Goal: Find specific page/section: Locate a particular part of the current website

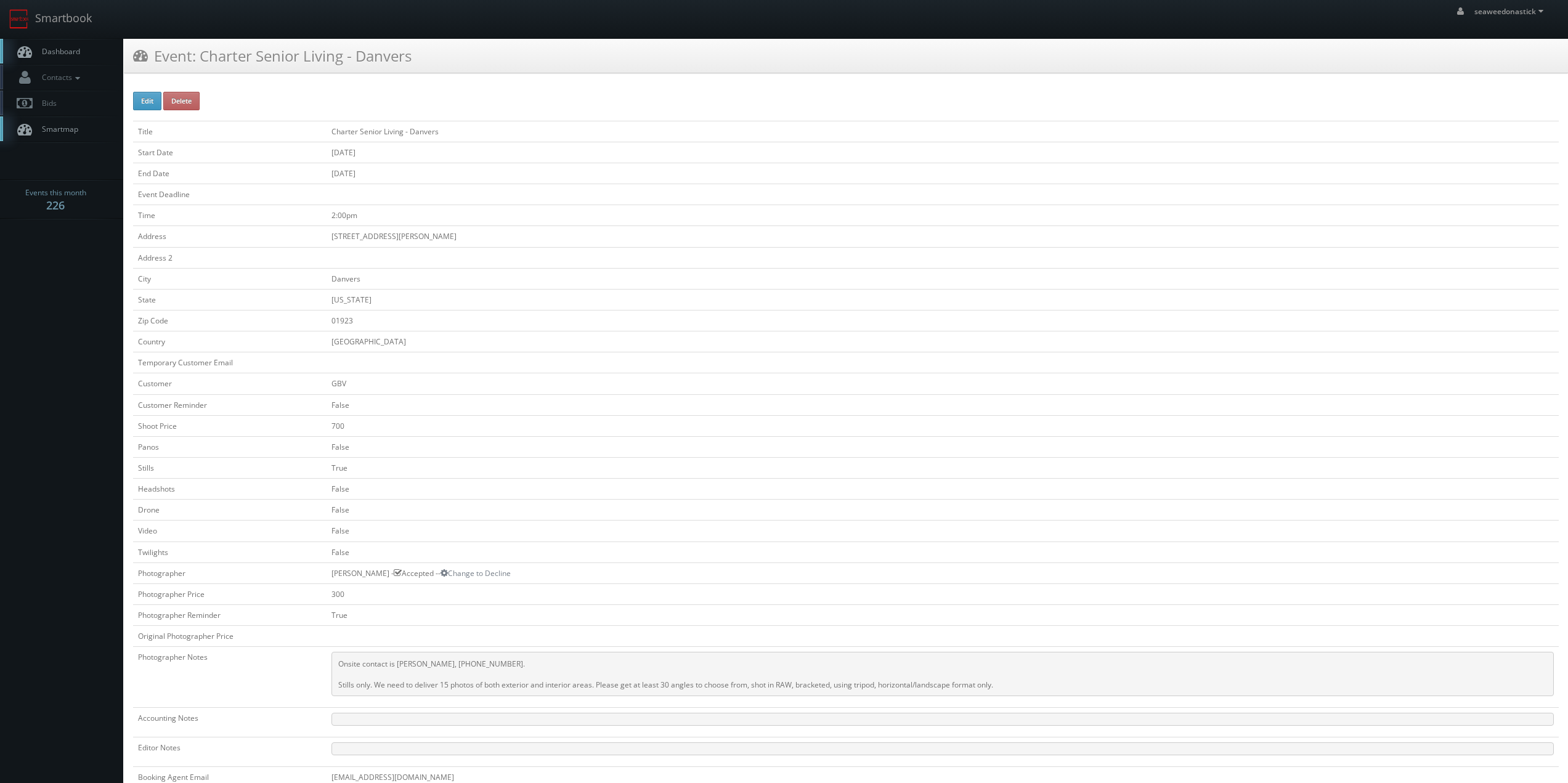
click at [53, 57] on link "Dashboard" at bounding box center [61, 51] width 123 height 25
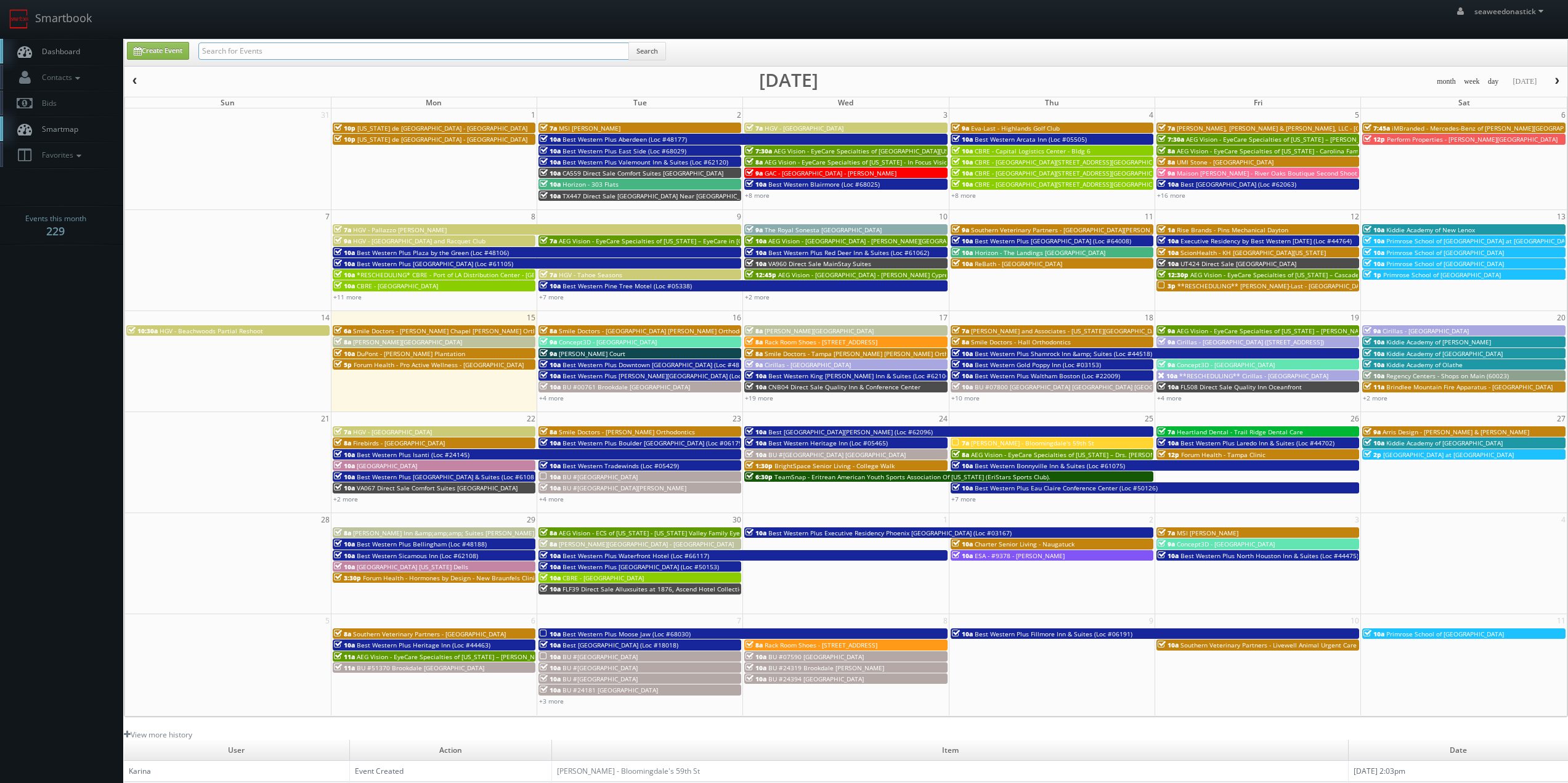
click at [321, 51] on input "text" at bounding box center [414, 51] width 430 height 17
paste input "(08-27-25) Best Western Plus Sanford Airport Lake Mary Hotel (Loc #10397)"
drag, startPoint x: 243, startPoint y: 55, endPoint x: 249, endPoint y: 75, distance: 20.9
click at [41, 65] on body "Smartbook Toggle Side Navigation Toggle Top Navigation seaweedonastick seaweedo…" at bounding box center [784, 485] width 1568 height 971
type input "Best Western Plus Sanford Airport Lake Mary Hotel (Loc #10397)"
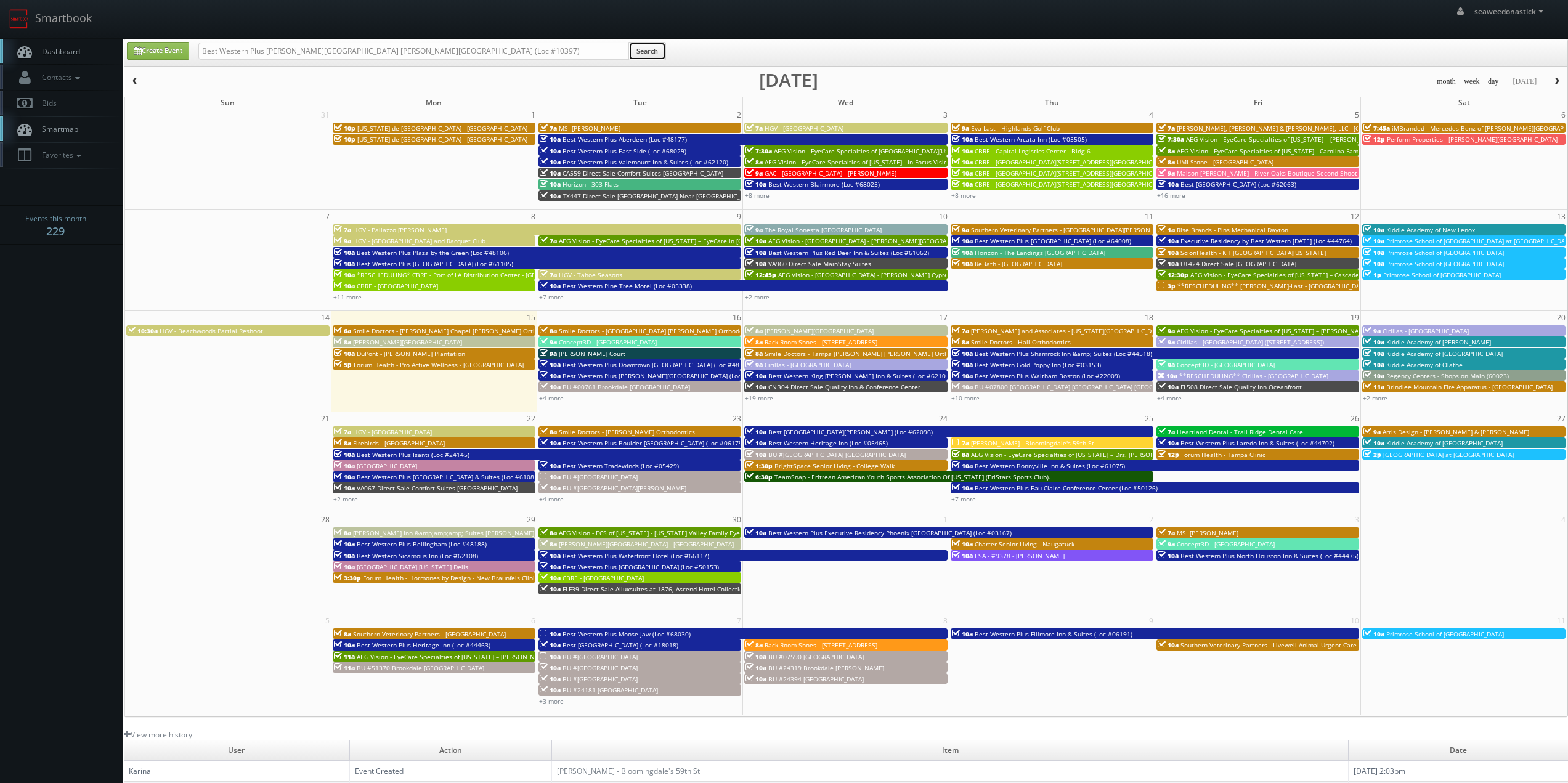
click at [635, 53] on button "Search" at bounding box center [647, 51] width 37 height 19
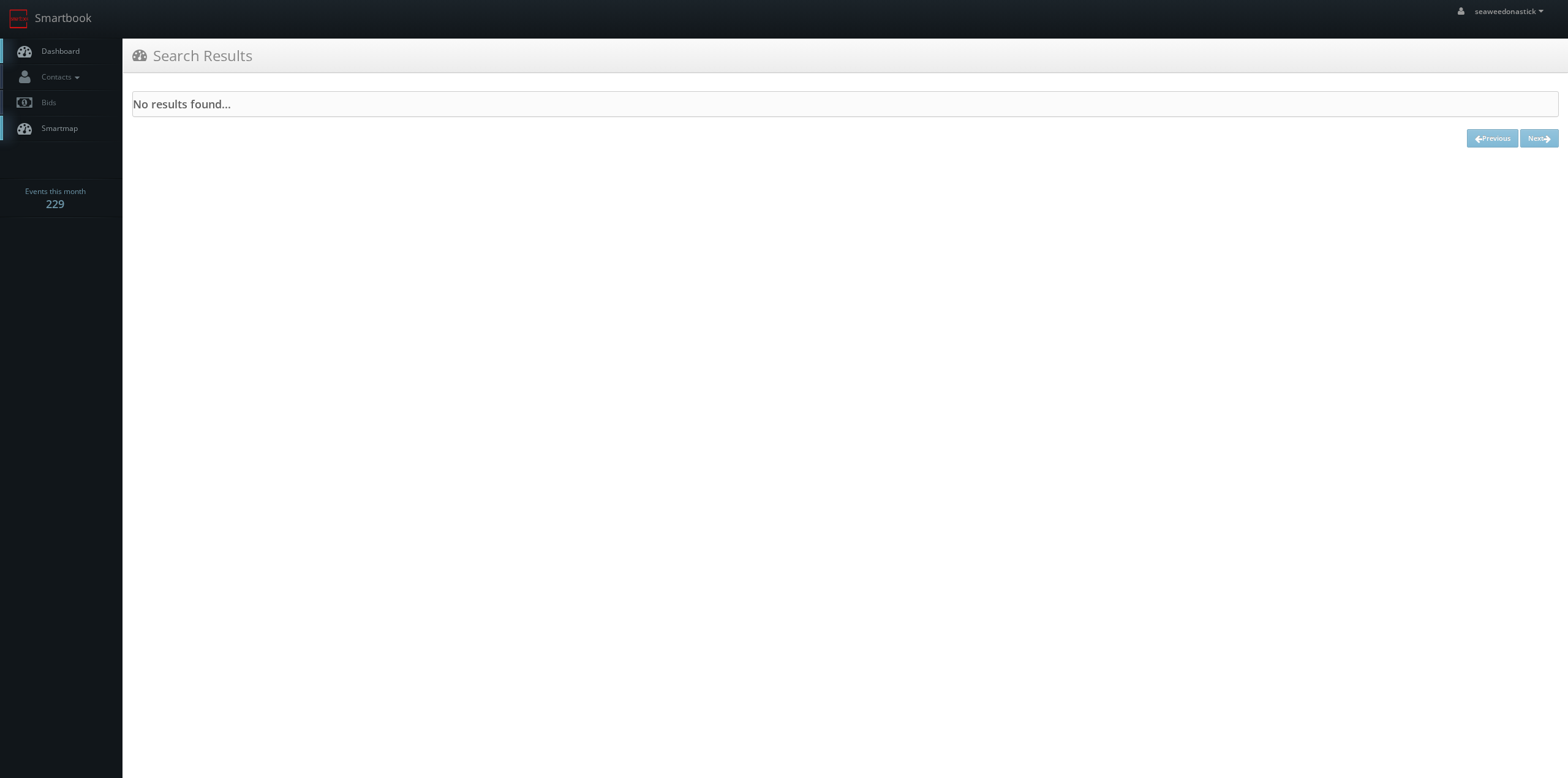
drag, startPoint x: 168, startPoint y: 103, endPoint x: 203, endPoint y: 86, distance: 38.9
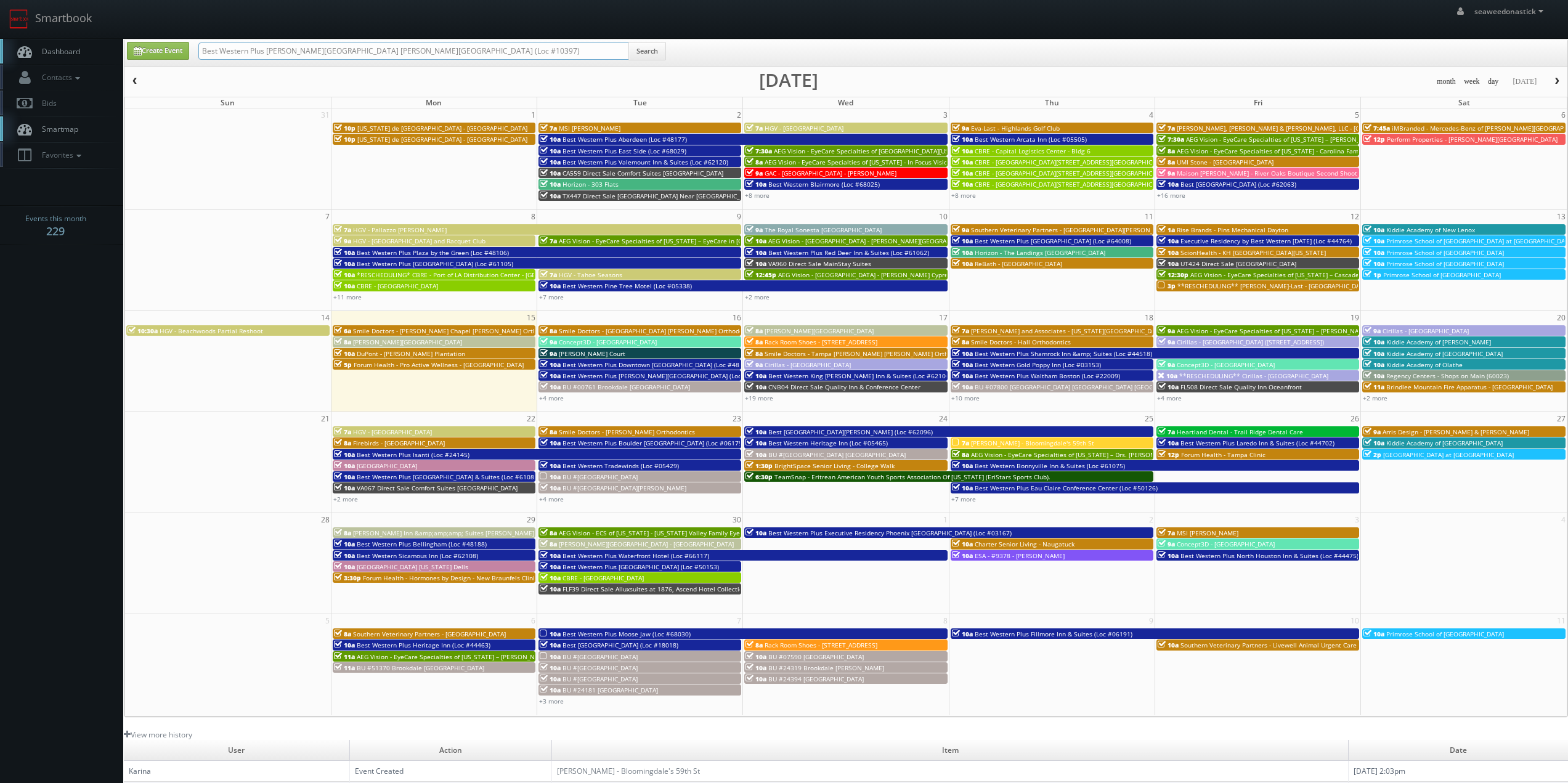
drag, startPoint x: 449, startPoint y: 45, endPoint x: 383, endPoint y: 61, distance: 67.9
click at [383, 61] on div "Best Western Plus Sanford Airport Lake Mary Hotel (Loc #10397) Search" at bounding box center [432, 54] width 468 height 24
type input "Best Western Plus Sanford Airport Lake Mary Hotel"
click at [636, 54] on button "Search" at bounding box center [647, 51] width 37 height 19
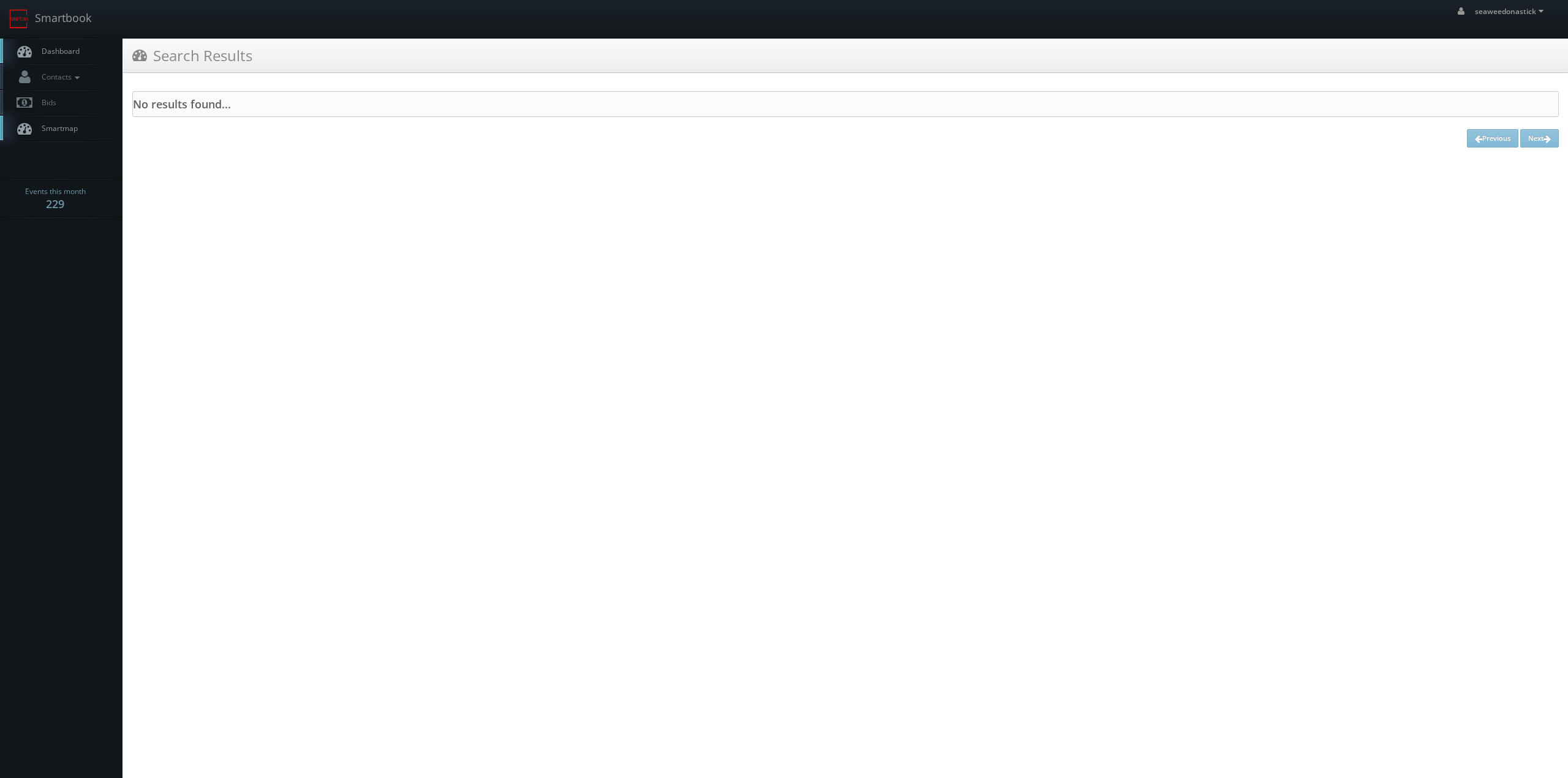
drag, startPoint x: 225, startPoint y: 73, endPoint x: 244, endPoint y: 70, distance: 19.2
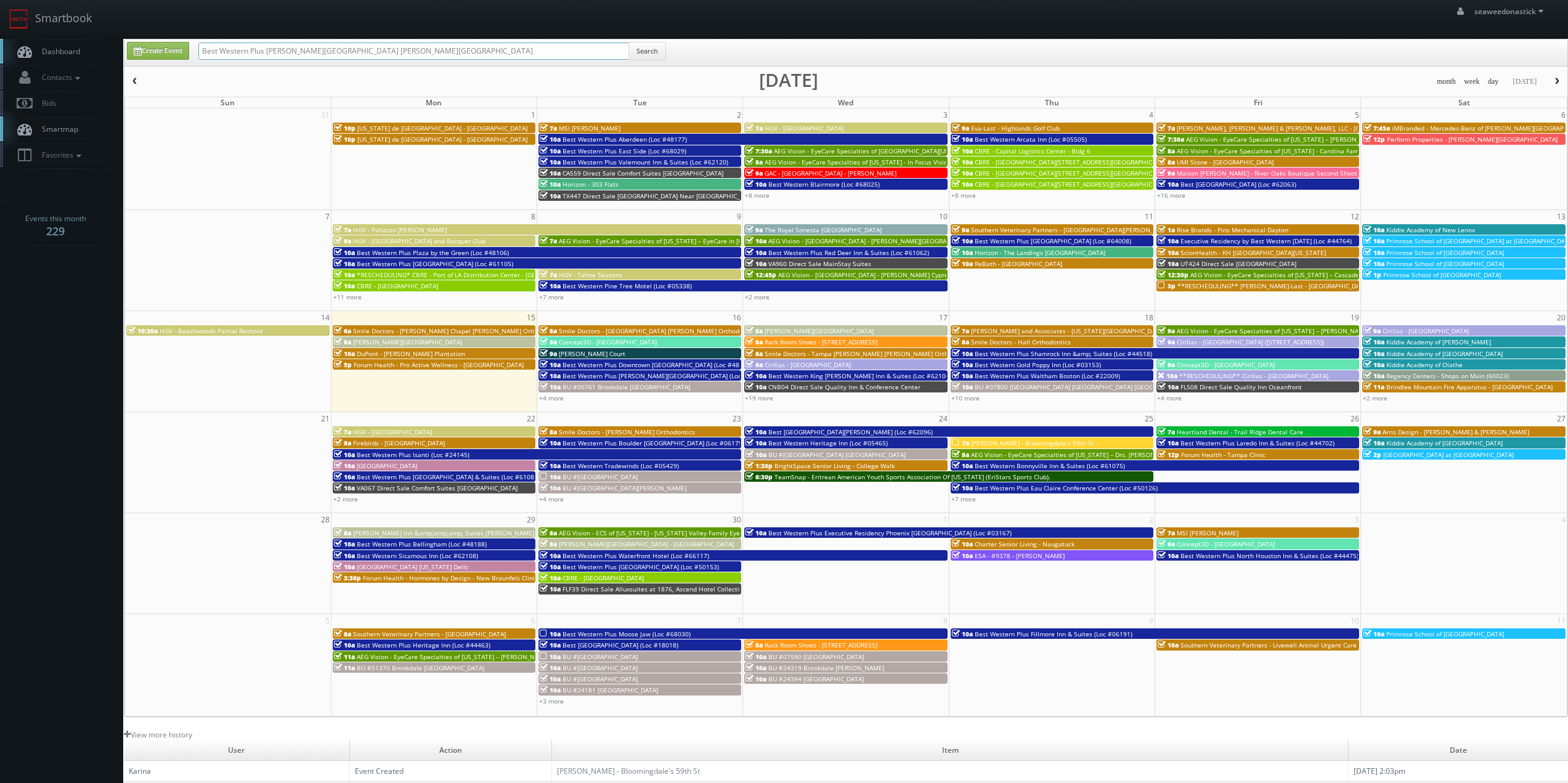
drag, startPoint x: 406, startPoint y: 50, endPoint x: 364, endPoint y: 56, distance: 42.4
click at [364, 56] on input "Best Western Plus Sanford Airport Lake Mary Hotel" at bounding box center [414, 51] width 430 height 17
type input "Best Western Plus Sanford Airport Lake Mary"
click at [661, 54] on button "Search" at bounding box center [647, 51] width 37 height 19
drag, startPoint x: 267, startPoint y: 53, endPoint x: 39, endPoint y: 67, distance: 228.4
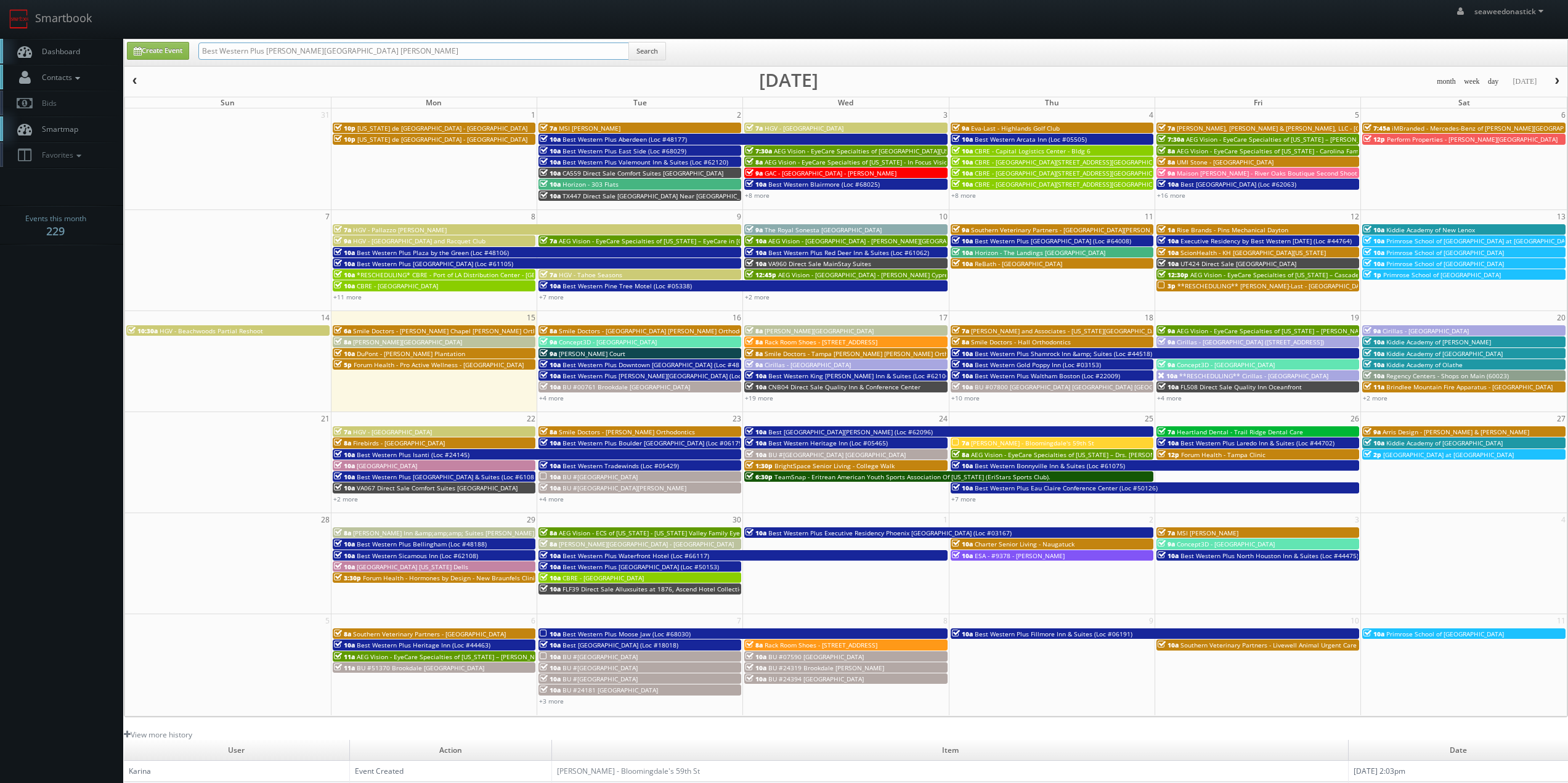
click at [39, 67] on body "Smartbook Toggle Side Navigation Toggle Top Navigation seaweedonastick seaweedo…" at bounding box center [784, 485] width 1568 height 971
type input "Sanford Airport Lake Mary"
click at [663, 49] on button "Search" at bounding box center [647, 51] width 37 height 19
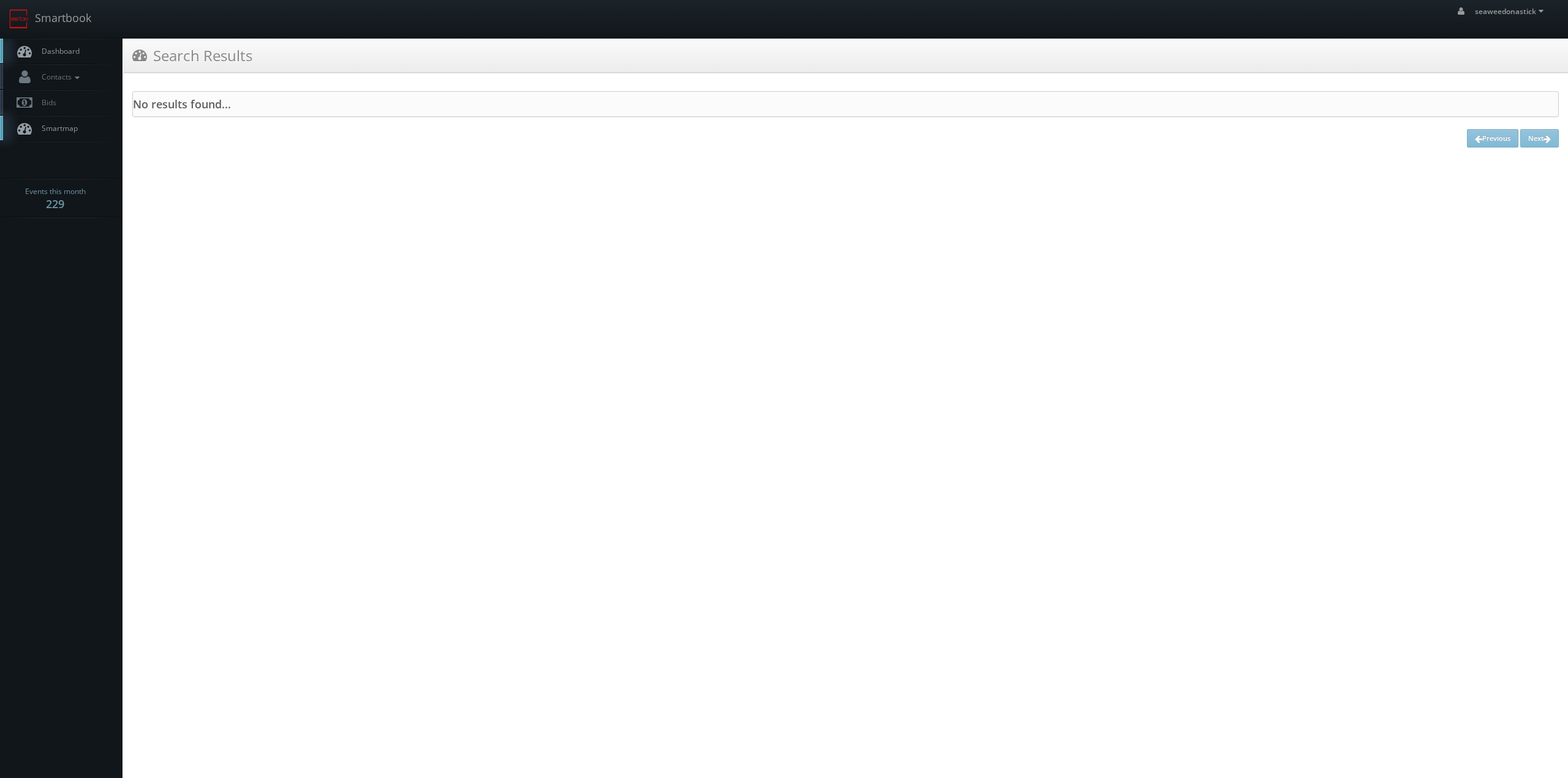
drag, startPoint x: 0, startPoint y: 0, endPoint x: 451, endPoint y: 67, distance: 455.9
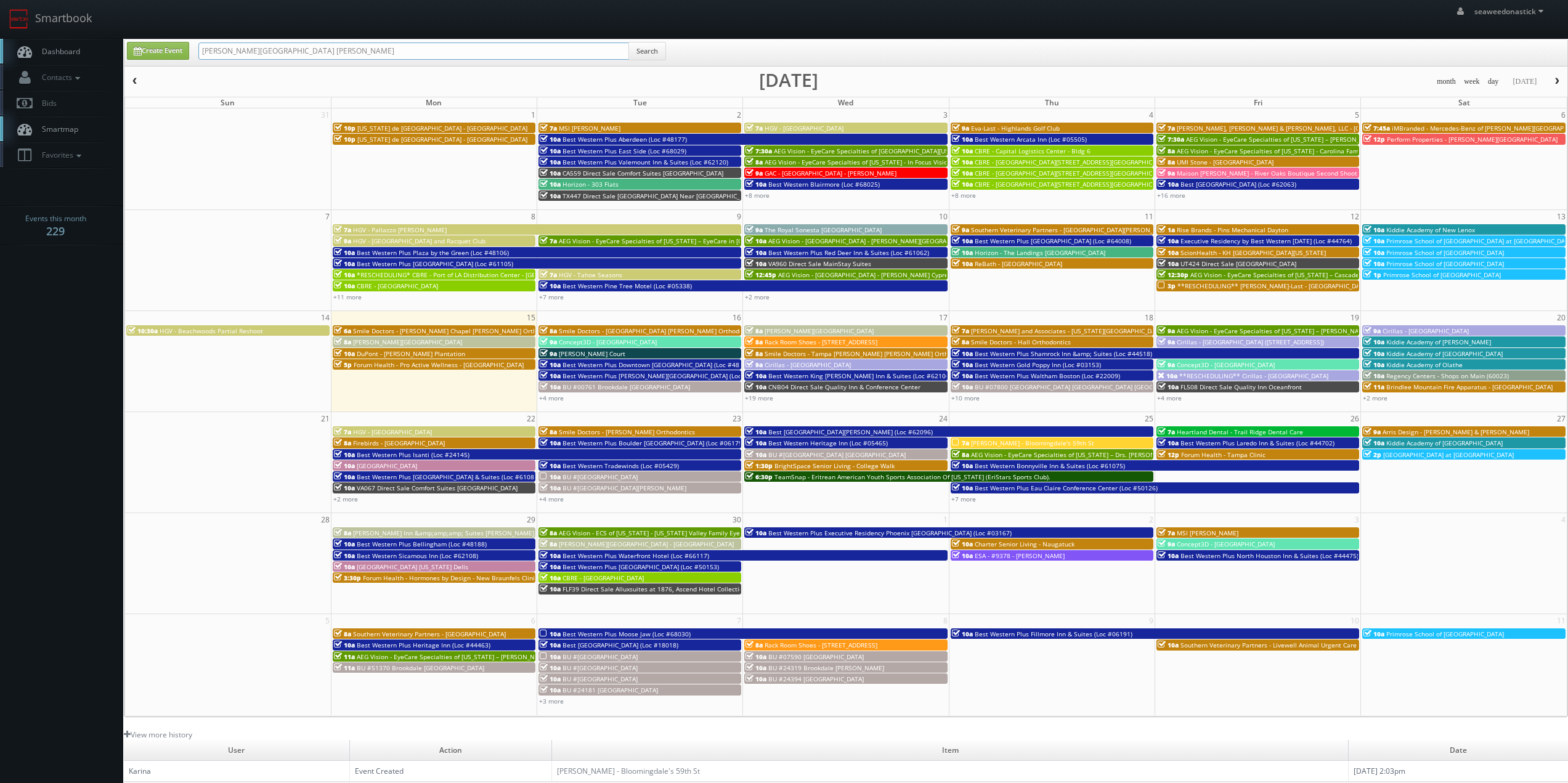
drag, startPoint x: 209, startPoint y: 52, endPoint x: 195, endPoint y: 53, distance: 14.0
click at [195, 53] on div "Sanford Airport Lake Mary Search" at bounding box center [432, 54] width 486 height 24
type input "Sanford Airport Lake Mary"
click at [658, 57] on button "Search" at bounding box center [647, 51] width 37 height 19
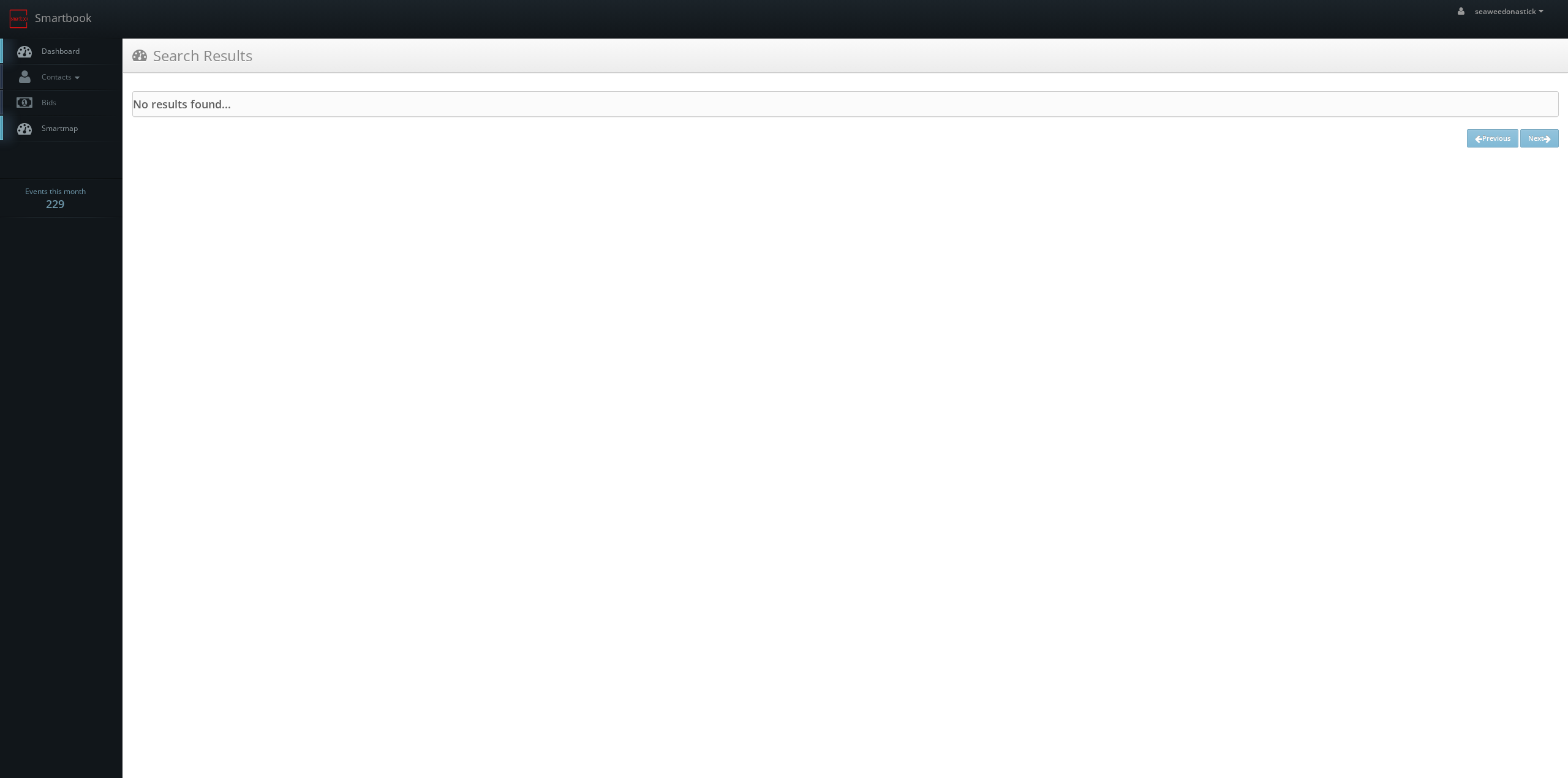
drag, startPoint x: 369, startPoint y: 80, endPoint x: 374, endPoint y: 74, distance: 7.8
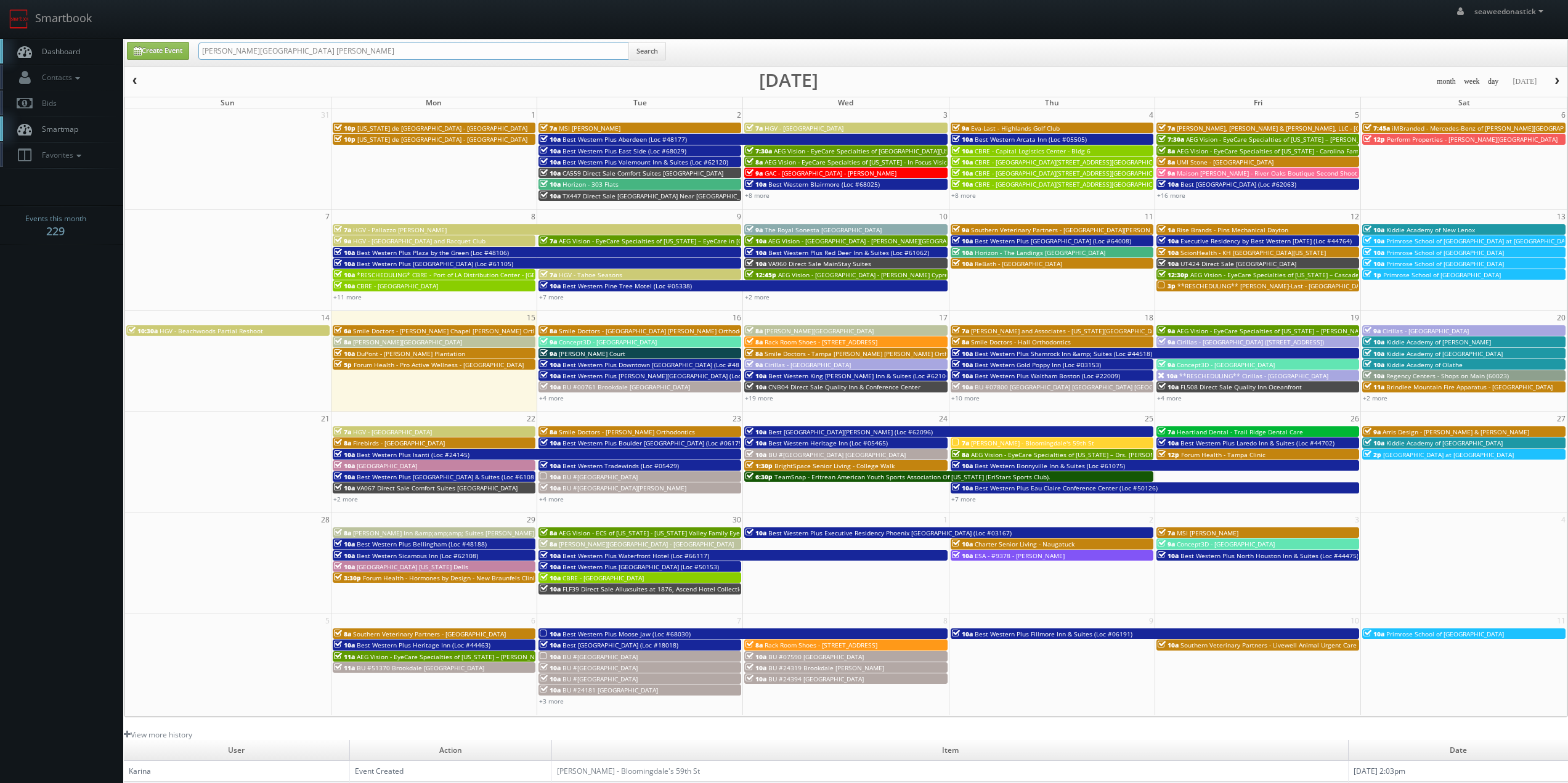
drag, startPoint x: 341, startPoint y: 53, endPoint x: 260, endPoint y: 68, distance: 82.4
click at [260, 68] on div "Create Event [PERSON_NAME][GEOGRAPHIC_DATA] [PERSON_NAME] Search month week day…" at bounding box center [846, 378] width 1444 height 678
type input "Sanford Airport"
click at [638, 51] on button "Search" at bounding box center [647, 51] width 37 height 19
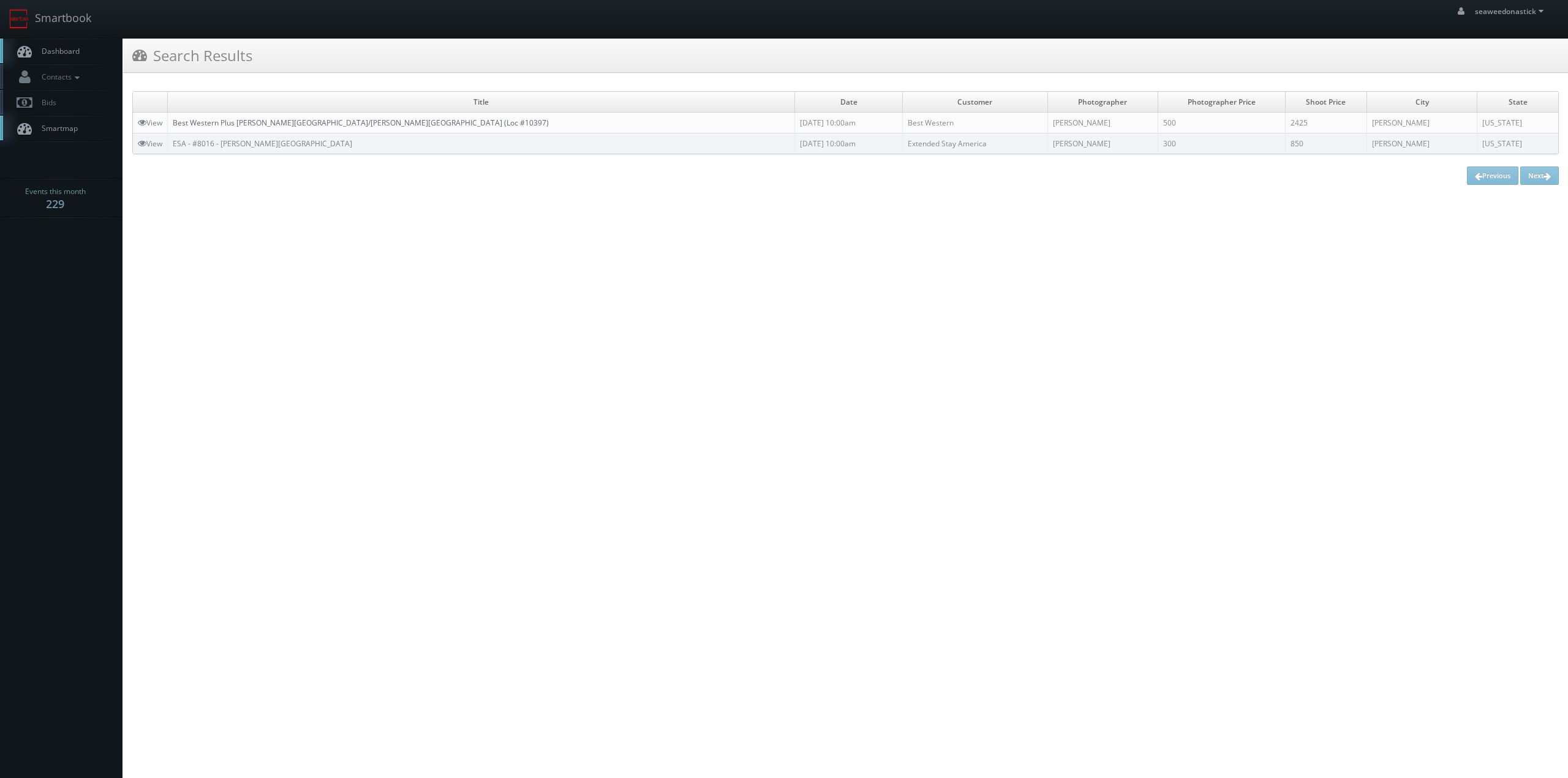
click at [254, 125] on link "Best Western Plus Sanford Airport/Lake Mary Hotel (Loc #10397)" at bounding box center [361, 123] width 376 height 11
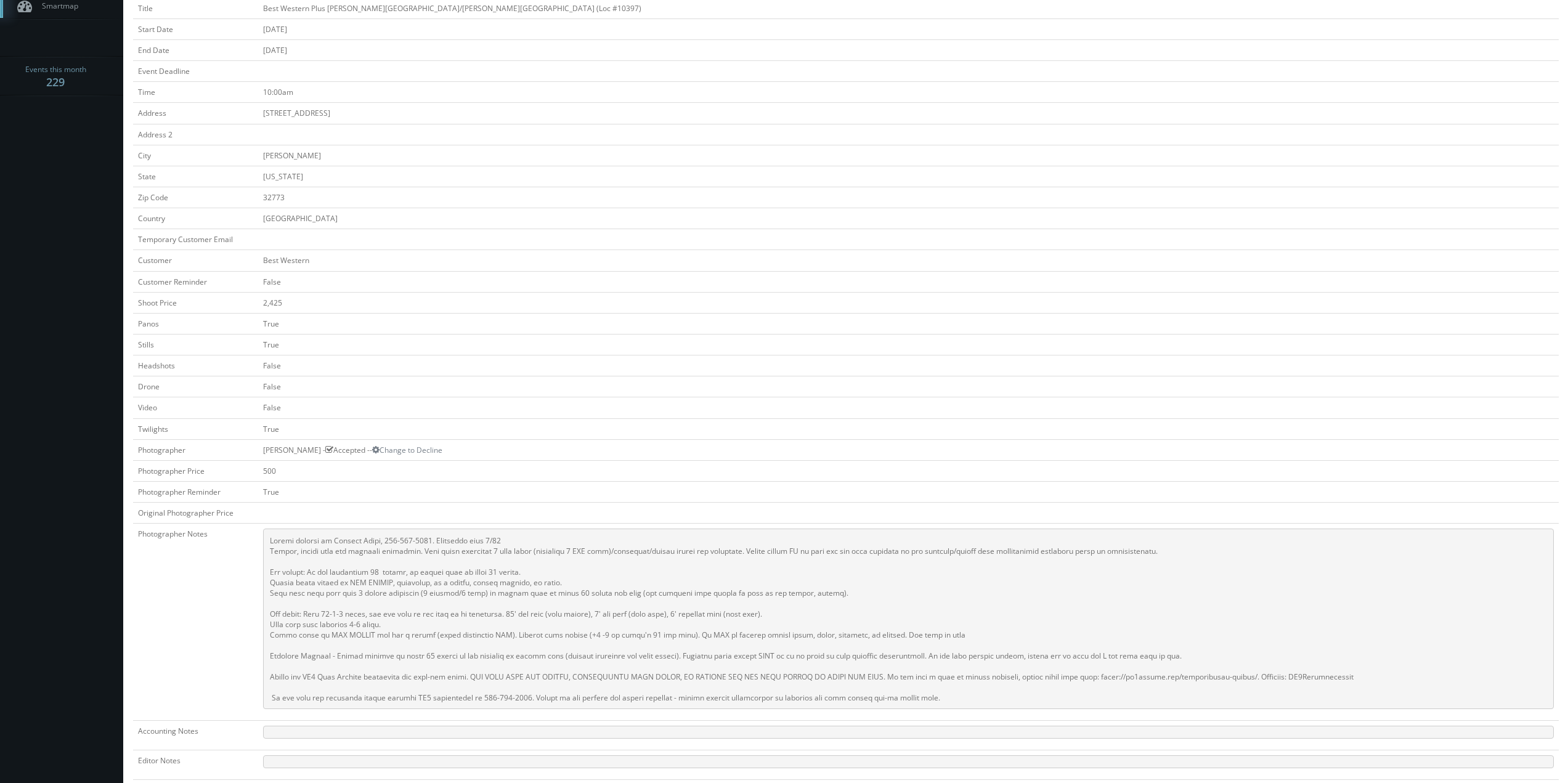
scroll to position [247, 0]
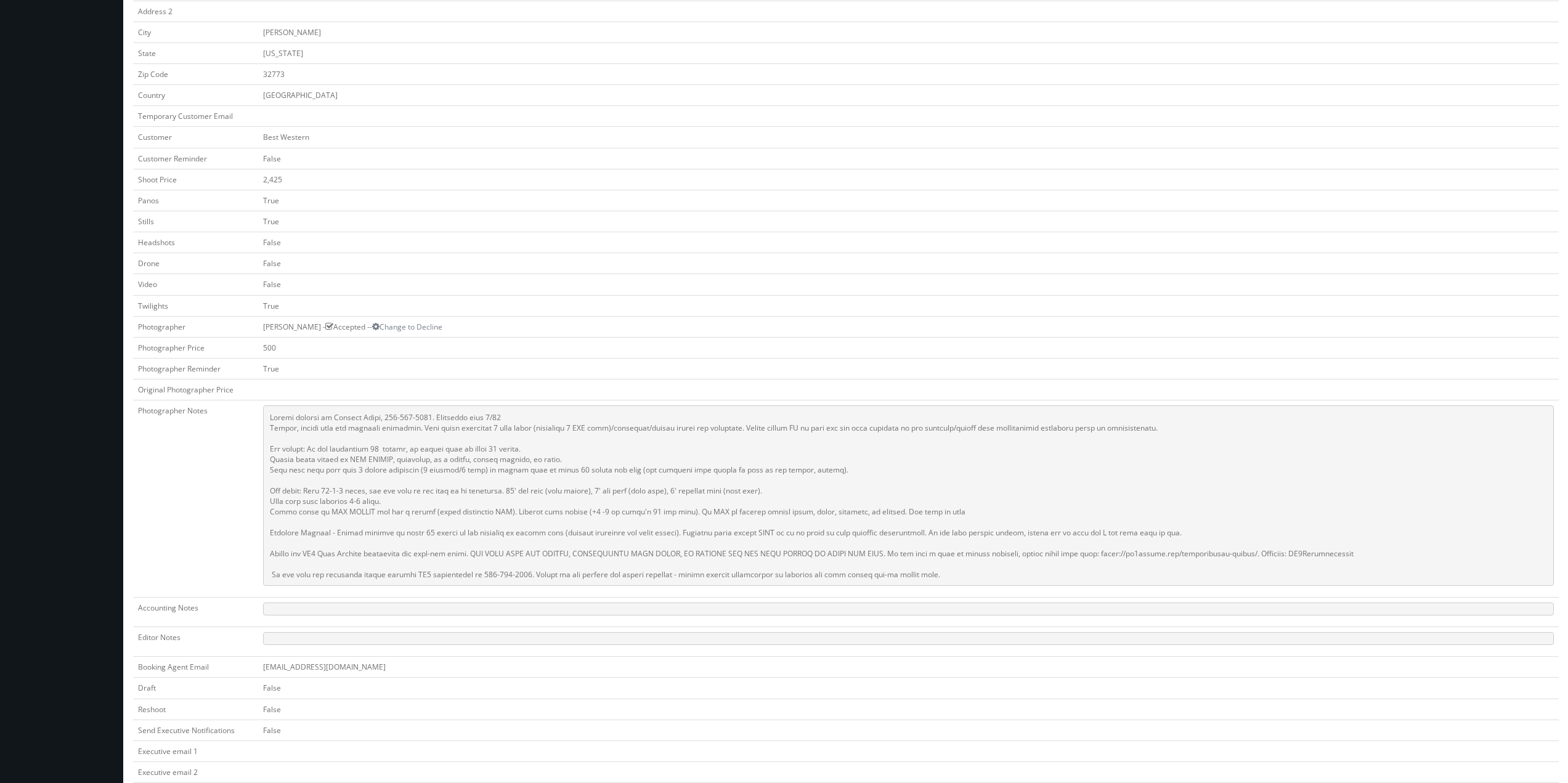
click at [450, 428] on pre at bounding box center [908, 495] width 1291 height 181
click at [379, 430] on pre at bounding box center [908, 495] width 1291 height 181
drag, startPoint x: 283, startPoint y: 444, endPoint x: 361, endPoint y: 446, distance: 78.0
click at [358, 446] on pre at bounding box center [908, 495] width 1291 height 181
click at [361, 446] on pre at bounding box center [908, 495] width 1291 height 181
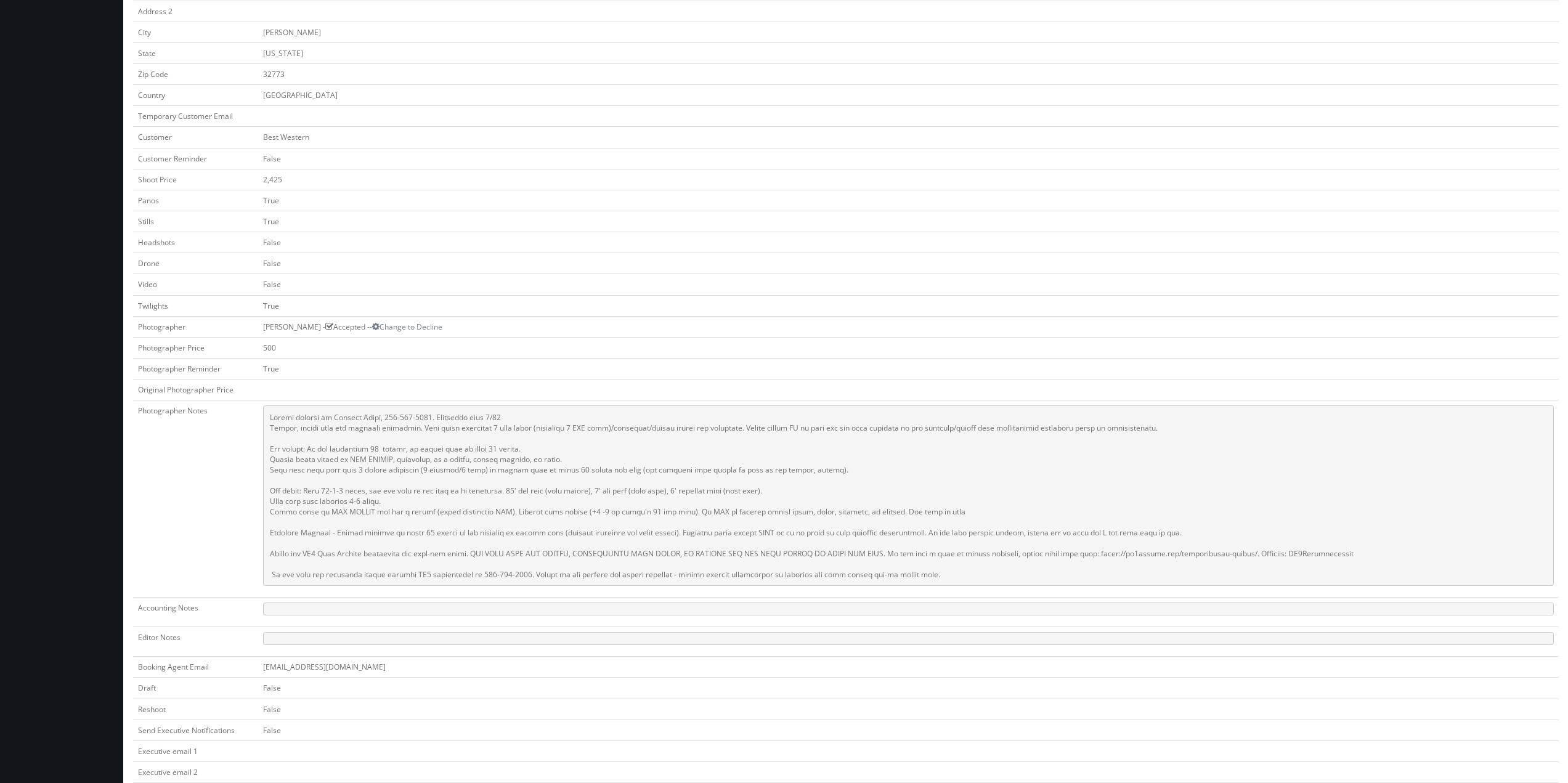
click at [456, 497] on pre at bounding box center [908, 495] width 1291 height 181
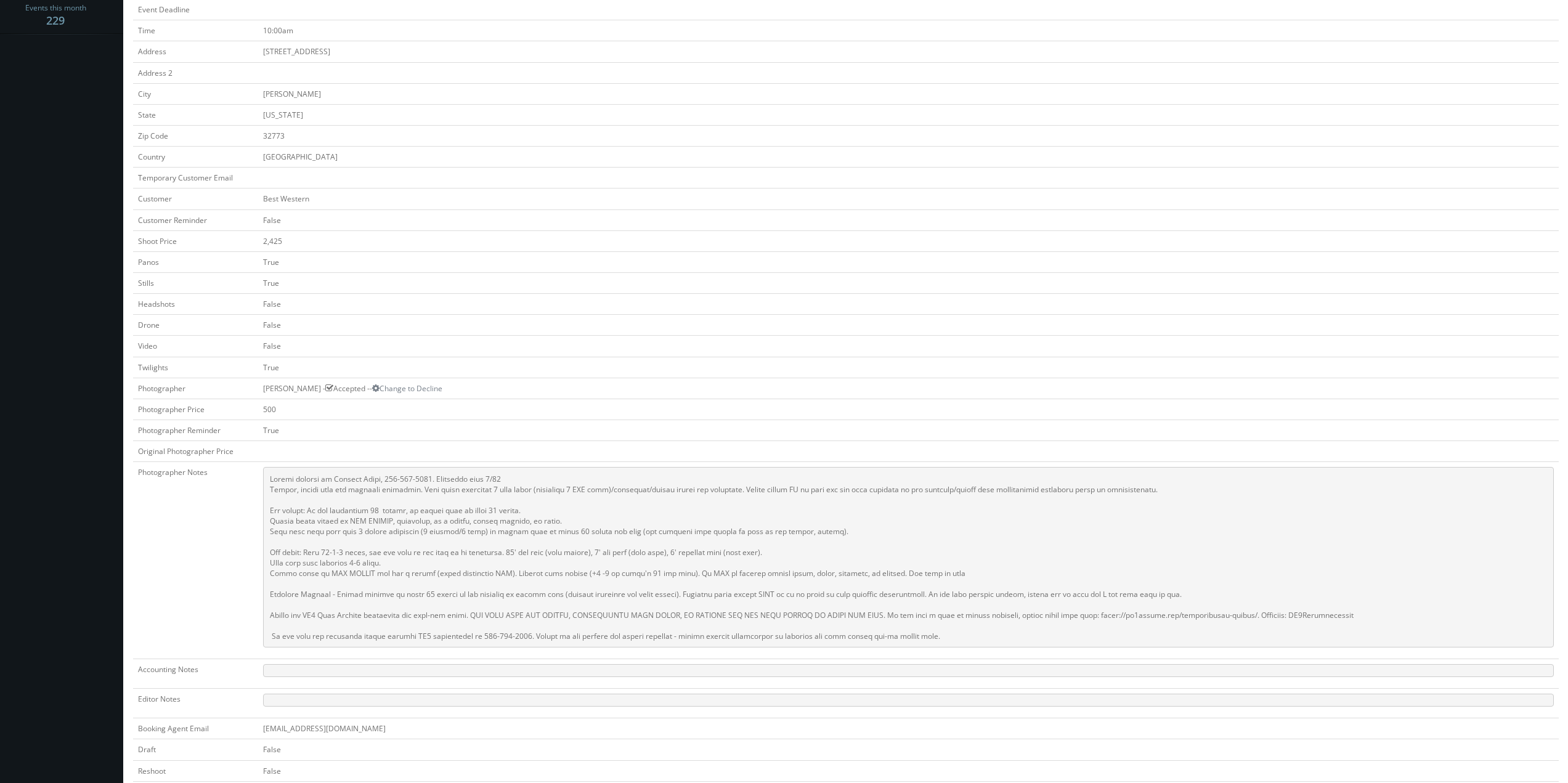
scroll to position [123, 0]
